Goal: Task Accomplishment & Management: Manage account settings

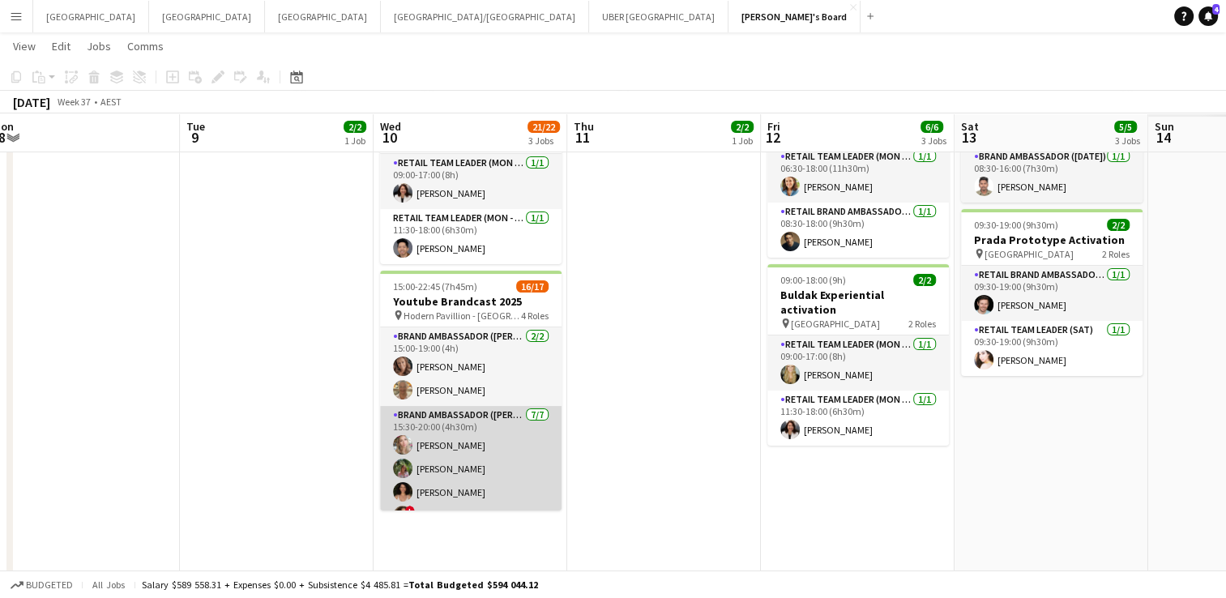
scroll to position [280, 0]
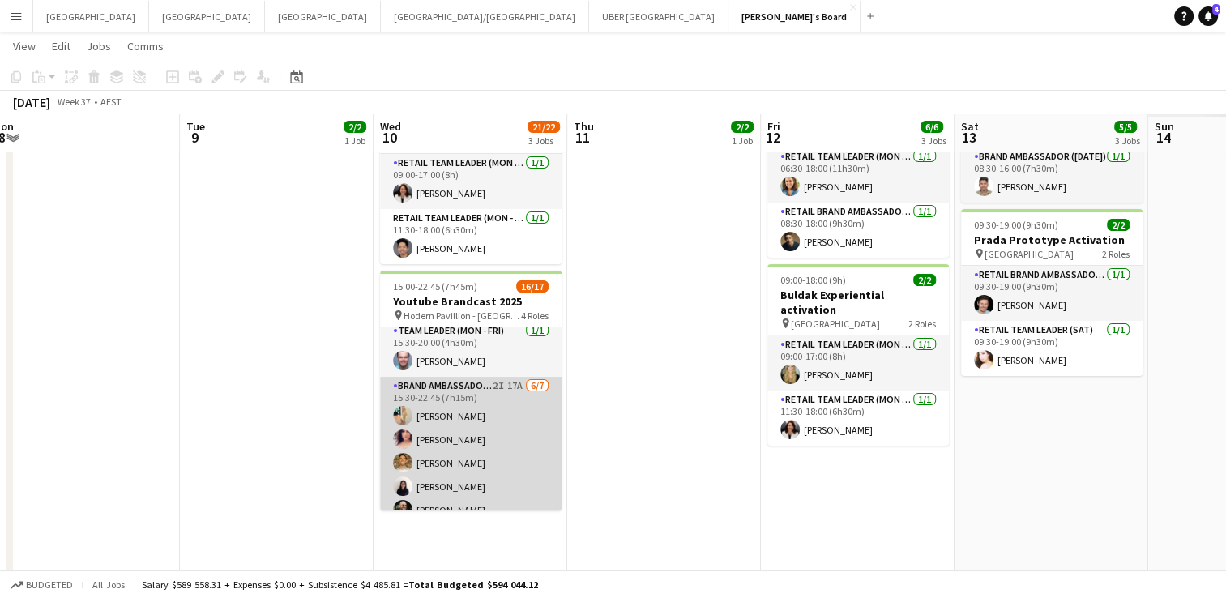
click at [456, 380] on app-card-role "Brand Ambassador ([PERSON_NAME]) 2I 17A [DATE] 15:30-22:45 (7h15m) [PERSON_NAME…" at bounding box center [470, 475] width 181 height 196
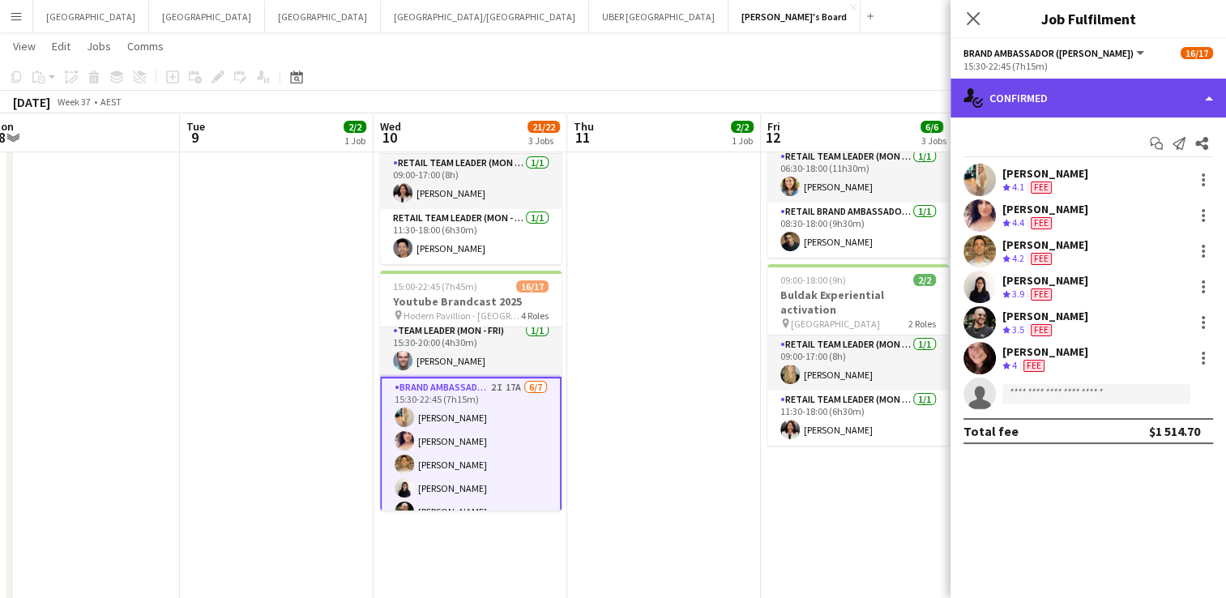
click at [1033, 93] on div "single-neutral-actions-check-2 Confirmed" at bounding box center [1087, 98] width 275 height 39
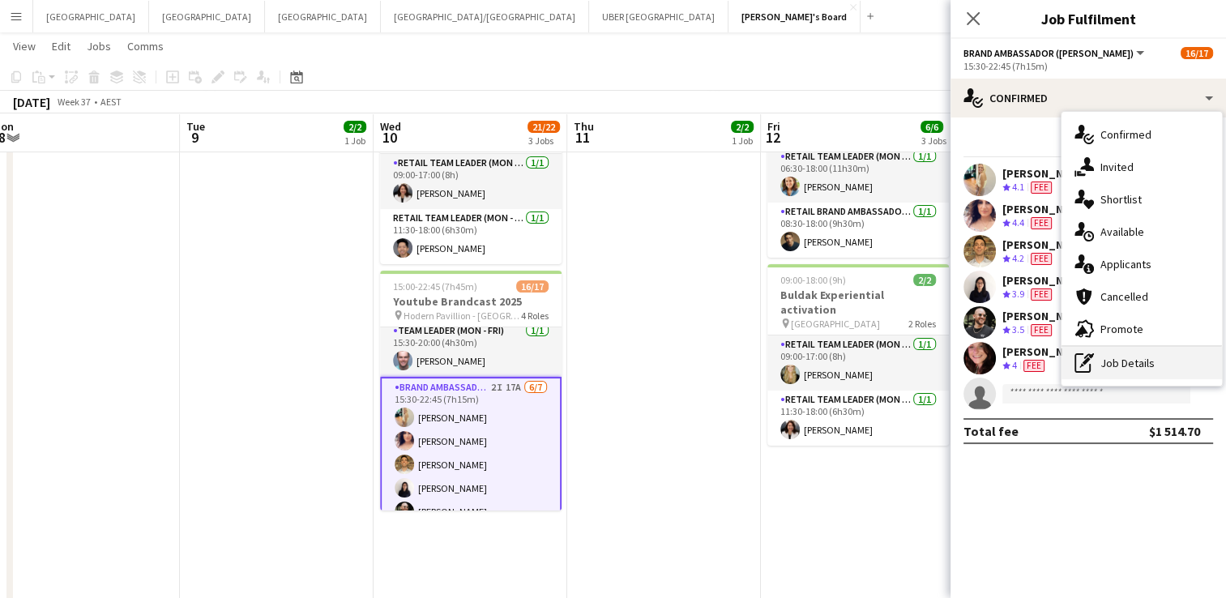
click at [1122, 364] on div "pen-write Job Details" at bounding box center [1141, 363] width 160 height 32
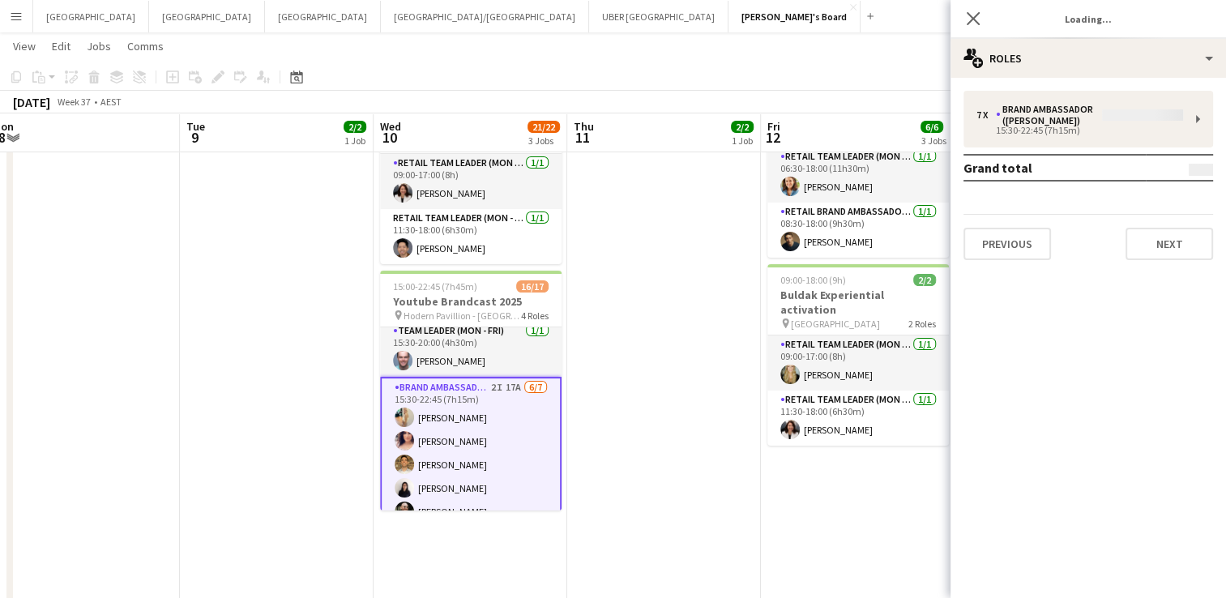
click at [1074, 110] on div "7 x Brand Ambassador (Mon - Fri) 15:30-22:45 (7h15m) Grand total Previous Next" at bounding box center [1087, 175] width 275 height 169
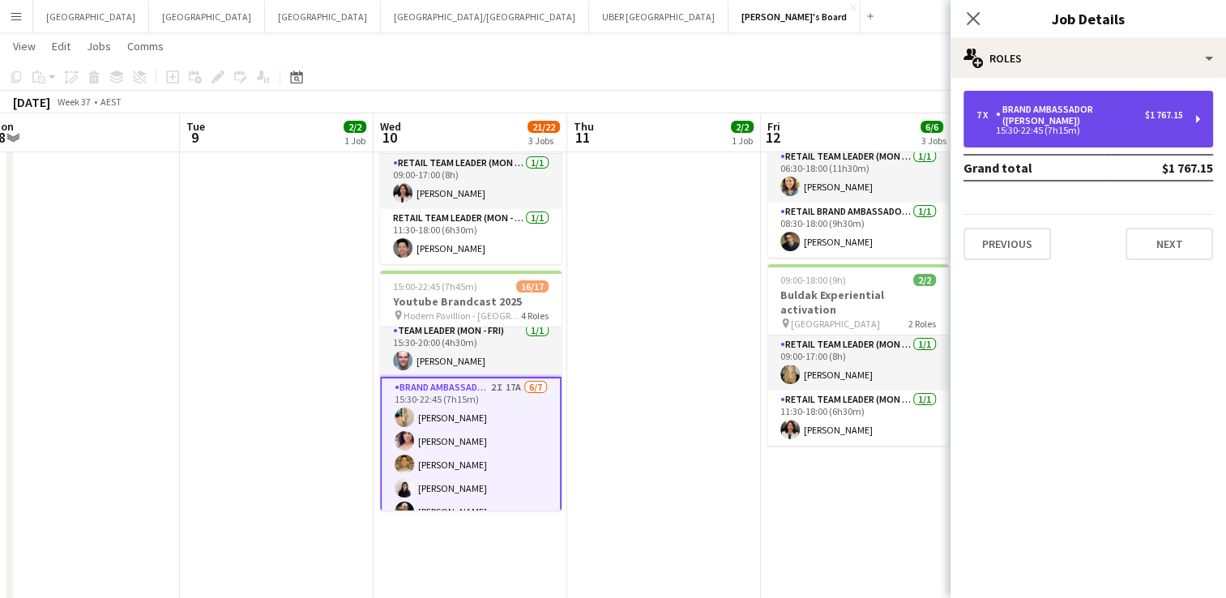
click at [1045, 112] on div "Brand Ambassador ([PERSON_NAME])" at bounding box center [1070, 115] width 149 height 23
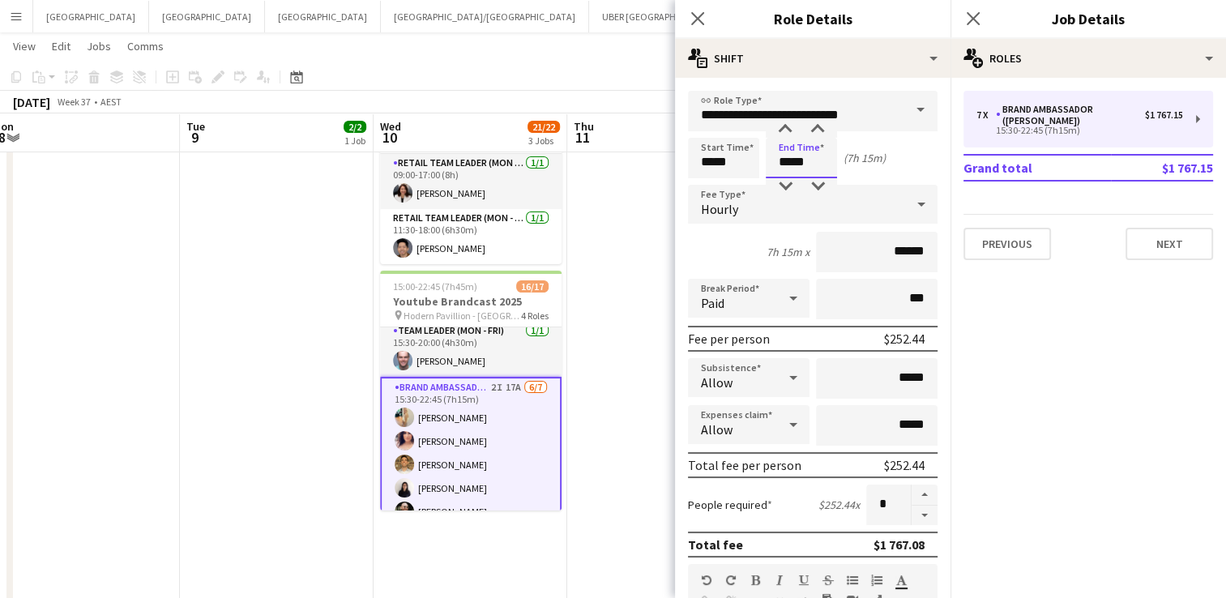
drag, startPoint x: 818, startPoint y: 160, endPoint x: 752, endPoint y: 143, distance: 68.4
click at [752, 143] on div "Start Time ***** End Time ***** (7h 15m)" at bounding box center [813, 158] width 250 height 41
type input "*****"
click at [970, 15] on icon at bounding box center [972, 18] width 15 height 15
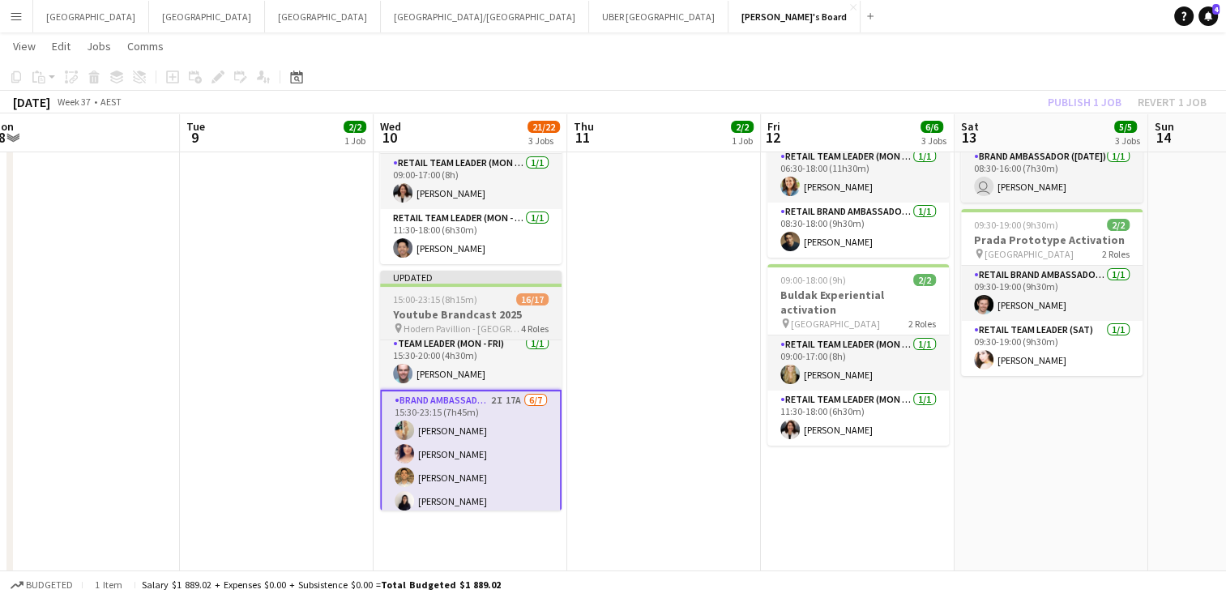
click at [454, 293] on span "15:00-23:15 (8h15m)" at bounding box center [435, 299] width 84 height 12
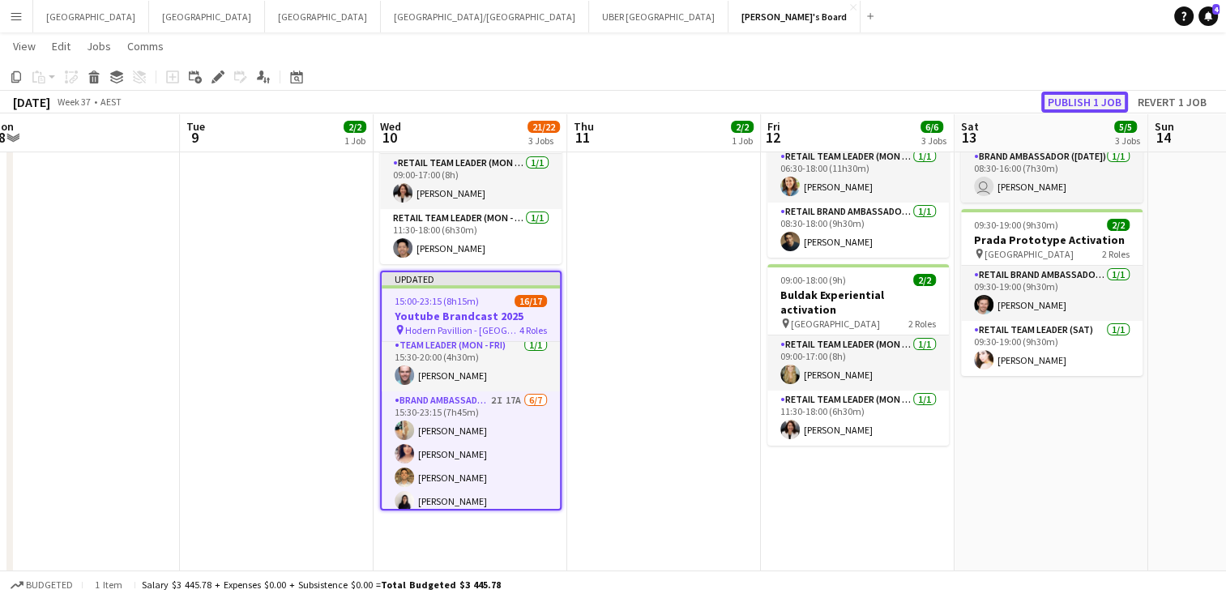
click at [1099, 102] on button "Publish 1 job" at bounding box center [1084, 102] width 87 height 21
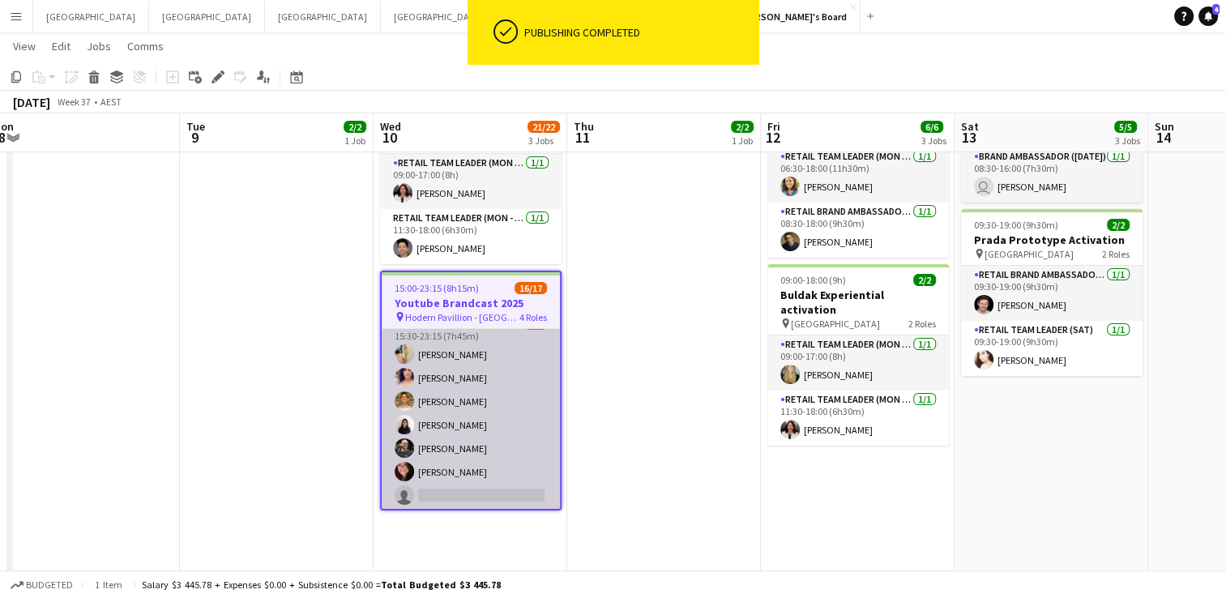
click at [437, 484] on app-card-role "Brand Ambassador ([PERSON_NAME]) 2I 17A [DATE] 15:30-23:15 (7h45m) [PERSON_NAME…" at bounding box center [471, 413] width 178 height 196
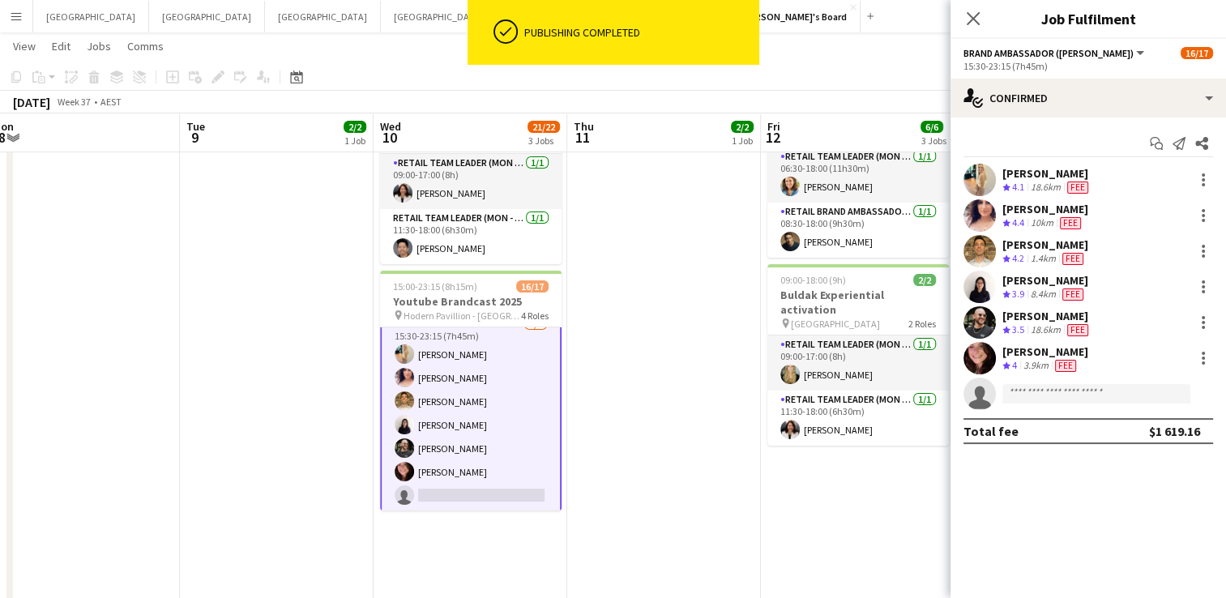
scroll to position [344, 0]
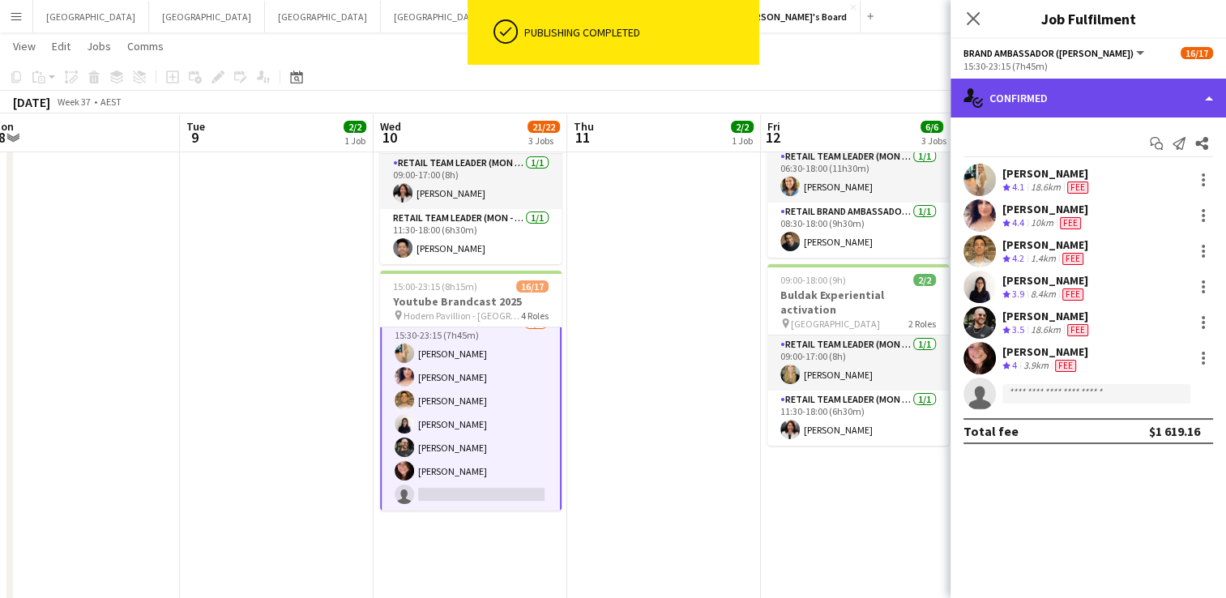
click at [1084, 93] on div "single-neutral-actions-check-2 Confirmed" at bounding box center [1087, 98] width 275 height 39
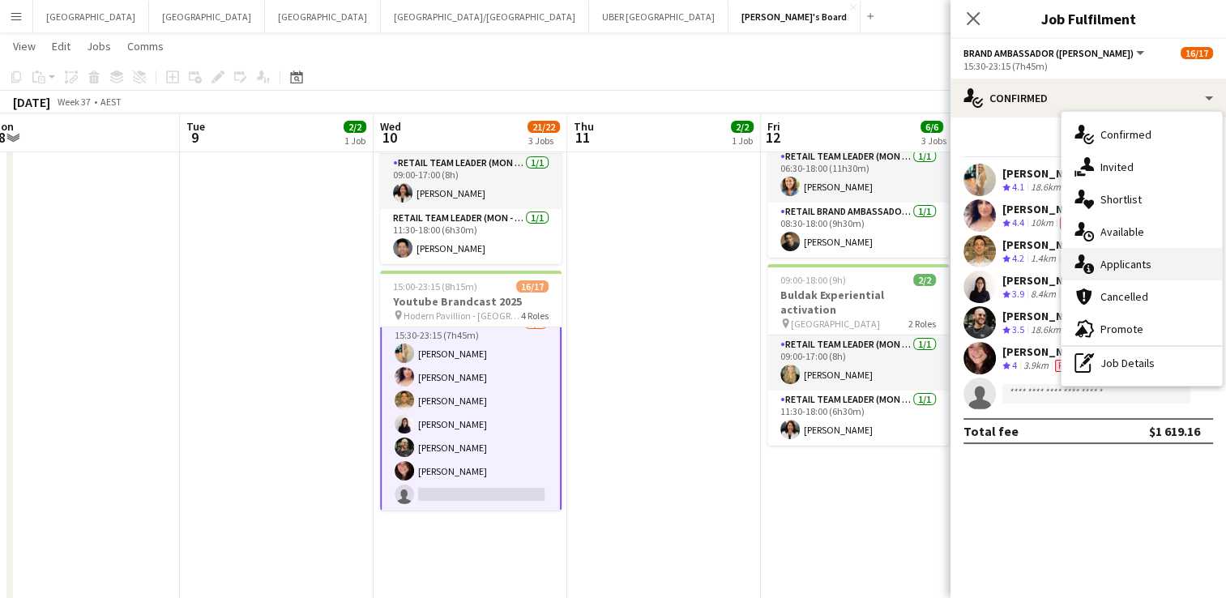
click at [1157, 268] on div "single-neutral-actions-information Applicants" at bounding box center [1141, 264] width 160 height 32
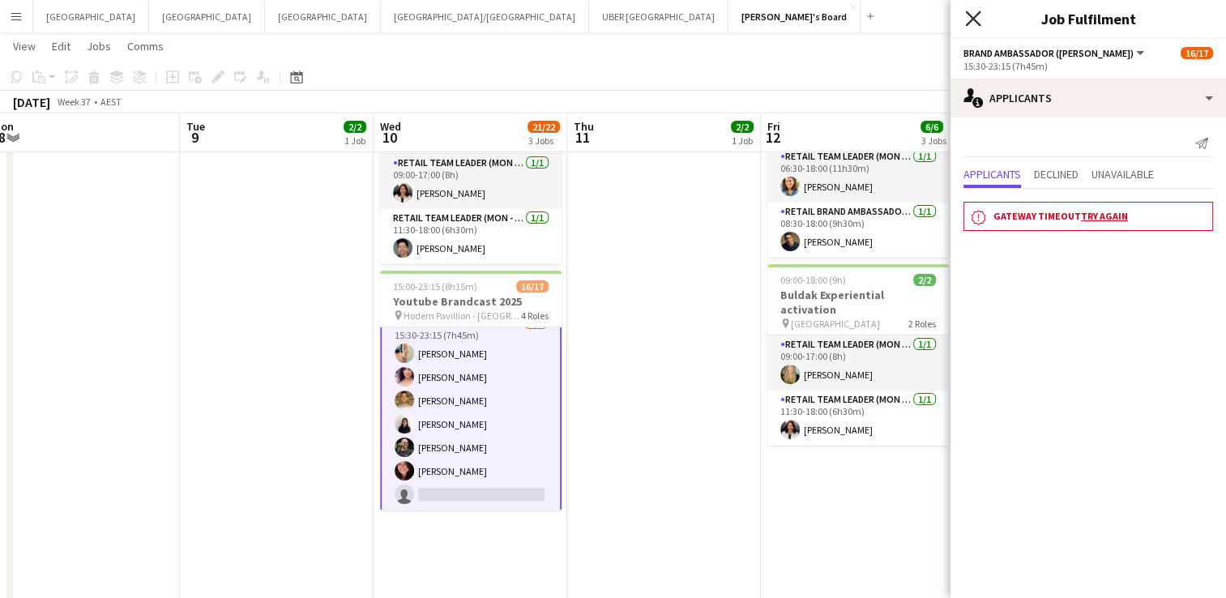
click at [966, 18] on icon "Close pop-in" at bounding box center [972, 18] width 15 height 15
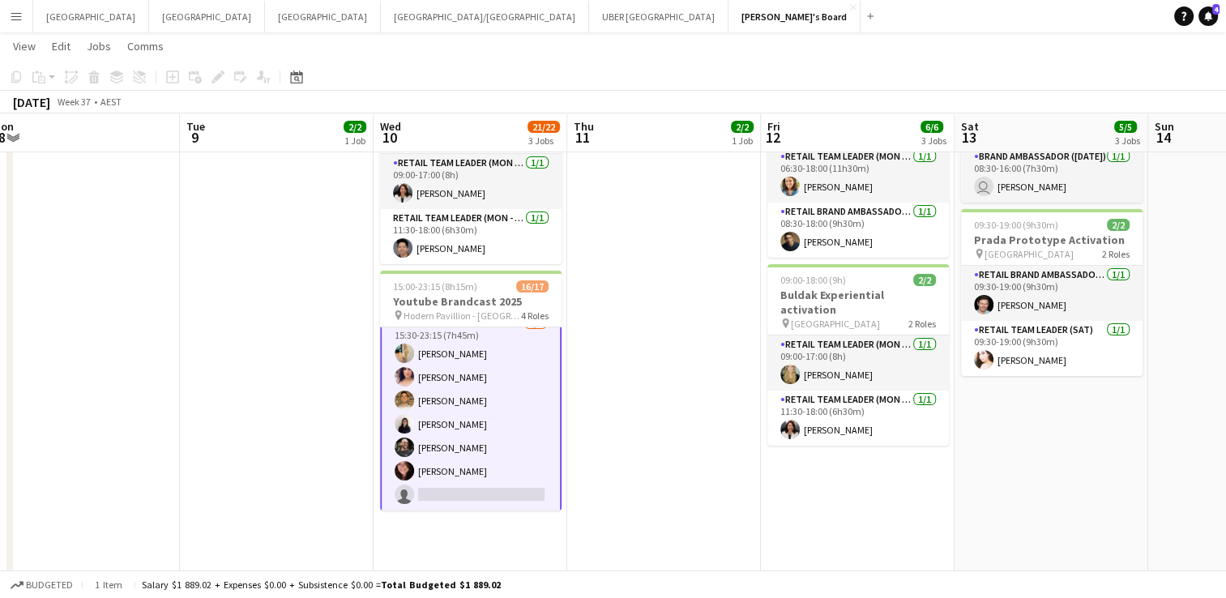
click at [504, 481] on app-card-role "Brand Ambassador ([PERSON_NAME]) 2I 17A [DATE] 15:30-23:15 (7h45m) [PERSON_NAME…" at bounding box center [470, 412] width 181 height 199
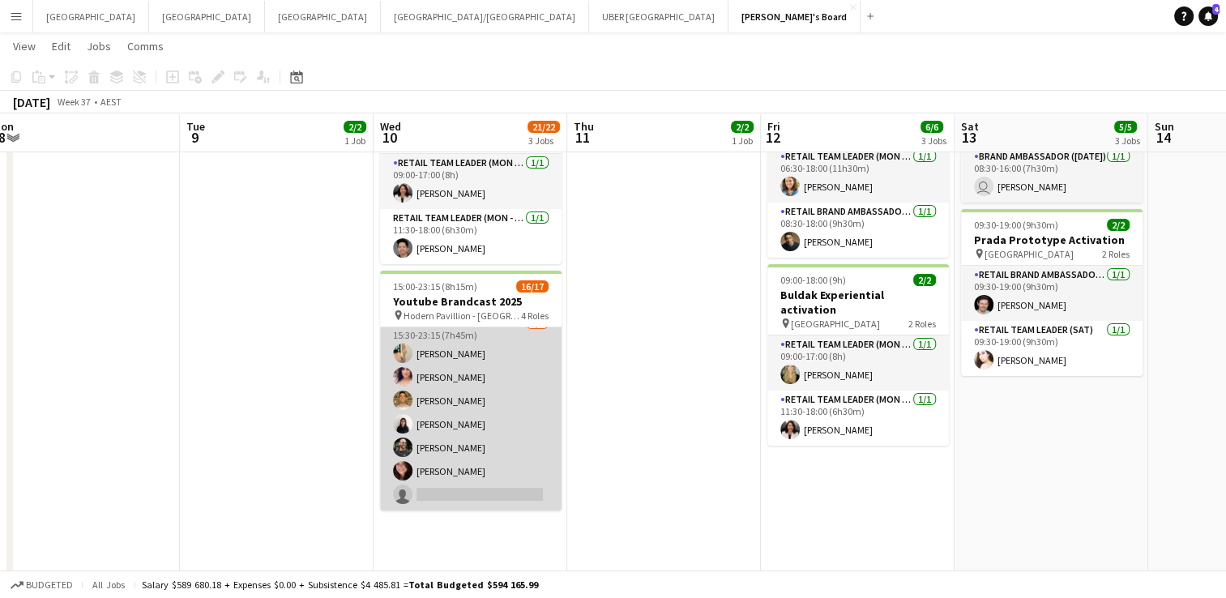
scroll to position [342, 0]
